Goal: Transaction & Acquisition: Purchase product/service

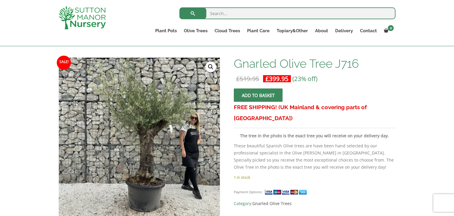
scroll to position [95, 0]
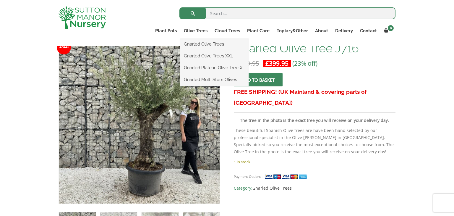
click at [205, 38] on ul "Gnarled Olive Trees Gnarled Olive Trees XXL Gnarled Plateau Olive Tree XL Gnarl…" at bounding box center [214, 61] width 68 height 47
click at [200, 30] on link "Olive Trees" at bounding box center [195, 31] width 31 height 8
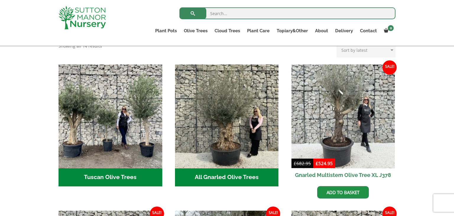
scroll to position [213, 0]
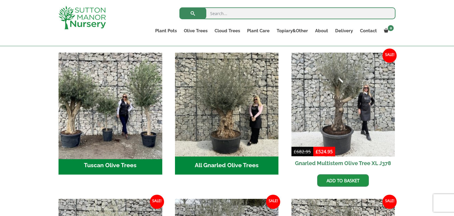
click at [124, 105] on img "Visit product category Tuscan Olive Trees" at bounding box center [110, 104] width 109 height 109
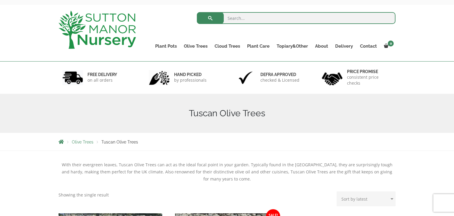
scroll to position [35, 0]
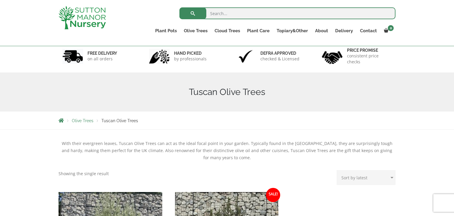
click at [439, 64] on div "FREE DELIVERY on all orders hand picked by professionals Defra approved checked…" at bounding box center [227, 56] width 454 height 32
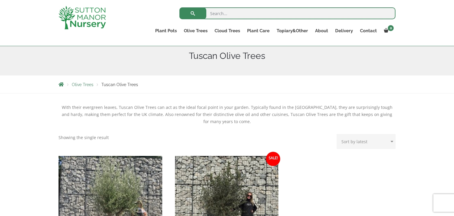
scroll to position [71, 0]
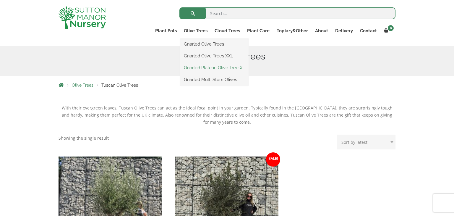
click at [210, 67] on link "Gnarled Plateau Olive Tree XL" at bounding box center [214, 67] width 68 height 9
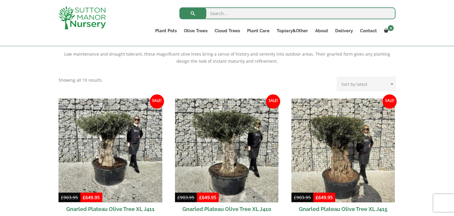
scroll to position [201, 0]
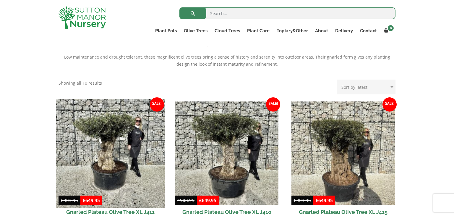
click at [108, 160] on img at bounding box center [110, 153] width 109 height 109
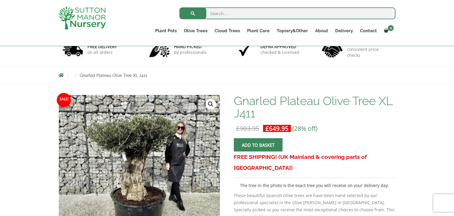
scroll to position [47, 0]
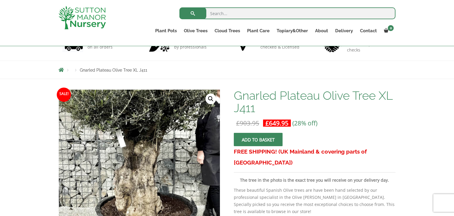
click at [128, 166] on img at bounding box center [149, 174] width 296 height 296
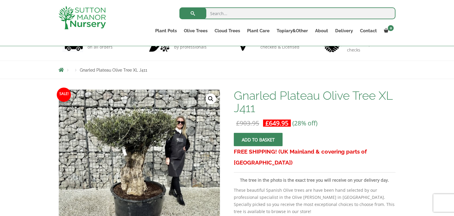
click at [210, 100] on link "🔍" at bounding box center [210, 98] width 11 height 11
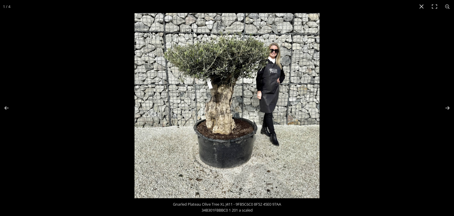
click at [209, 128] on img at bounding box center [226, 105] width 185 height 185
